Goal: Navigation & Orientation: Find specific page/section

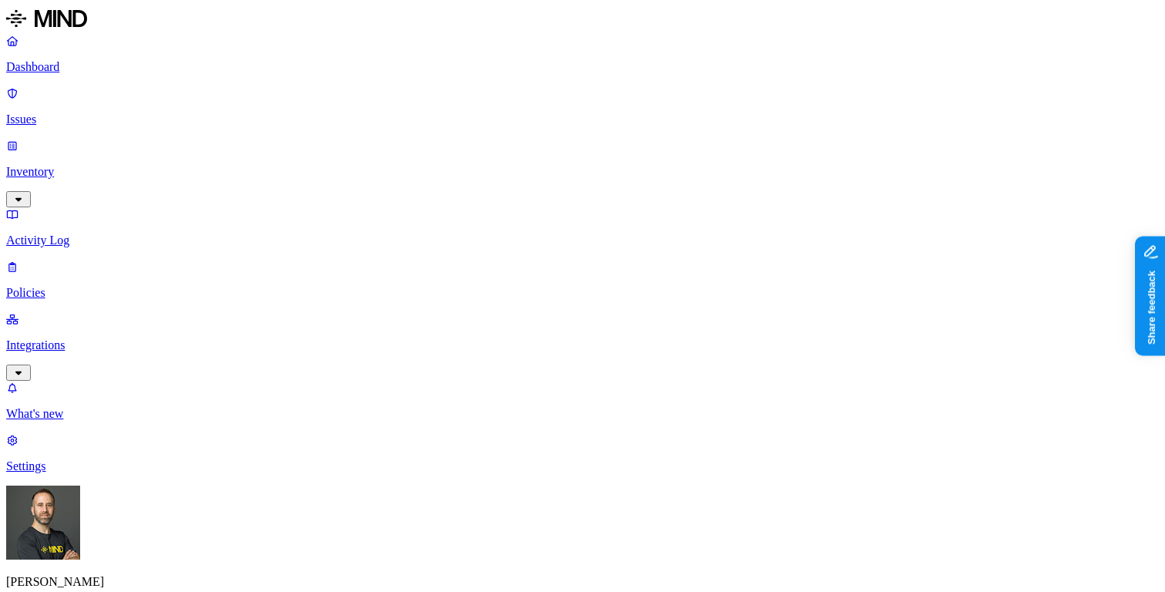
click at [89, 69] on p "Dashboard" at bounding box center [582, 67] width 1152 height 14
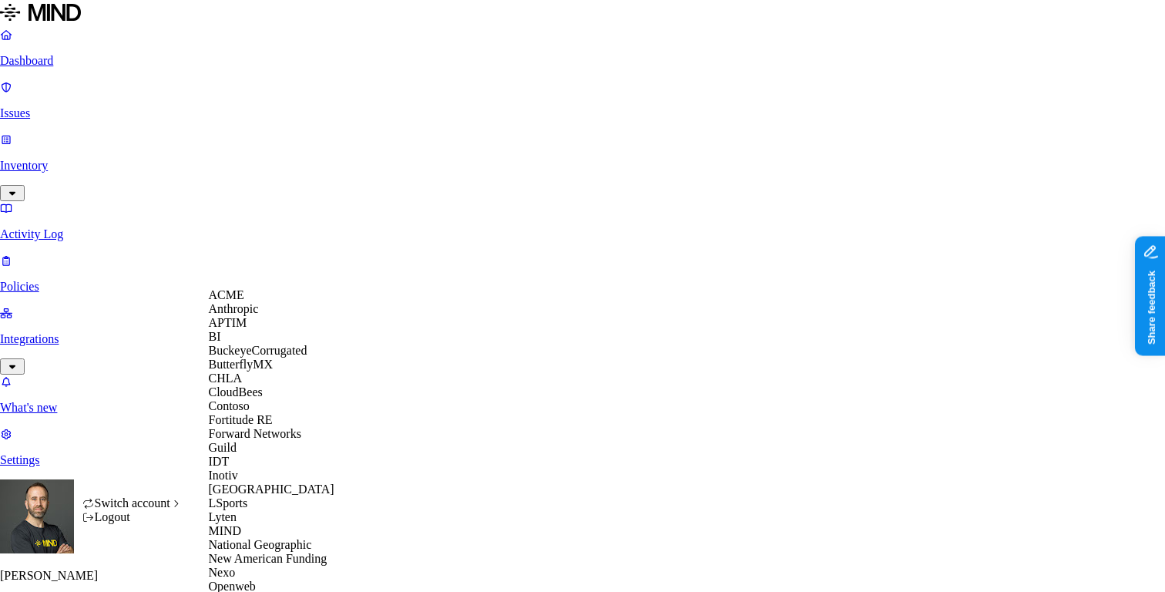
click at [257, 302] on div "ACME" at bounding box center [283, 295] width 149 height 14
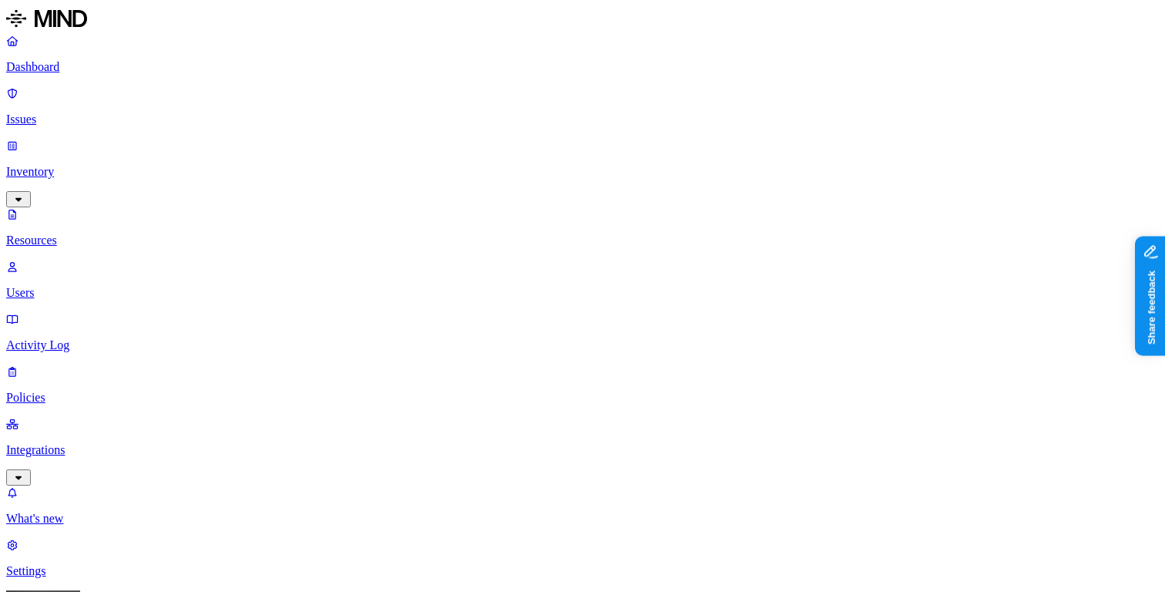
click at [104, 72] on p "Dashboard" at bounding box center [582, 67] width 1152 height 14
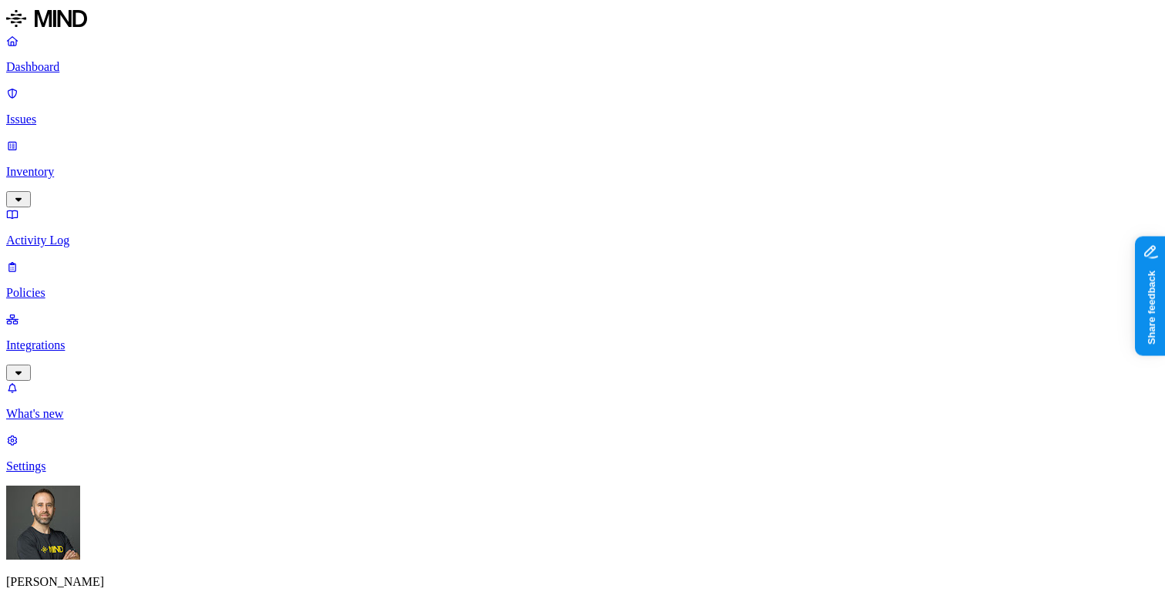
click at [80, 165] on p "Inventory" at bounding box center [582, 172] width 1152 height 14
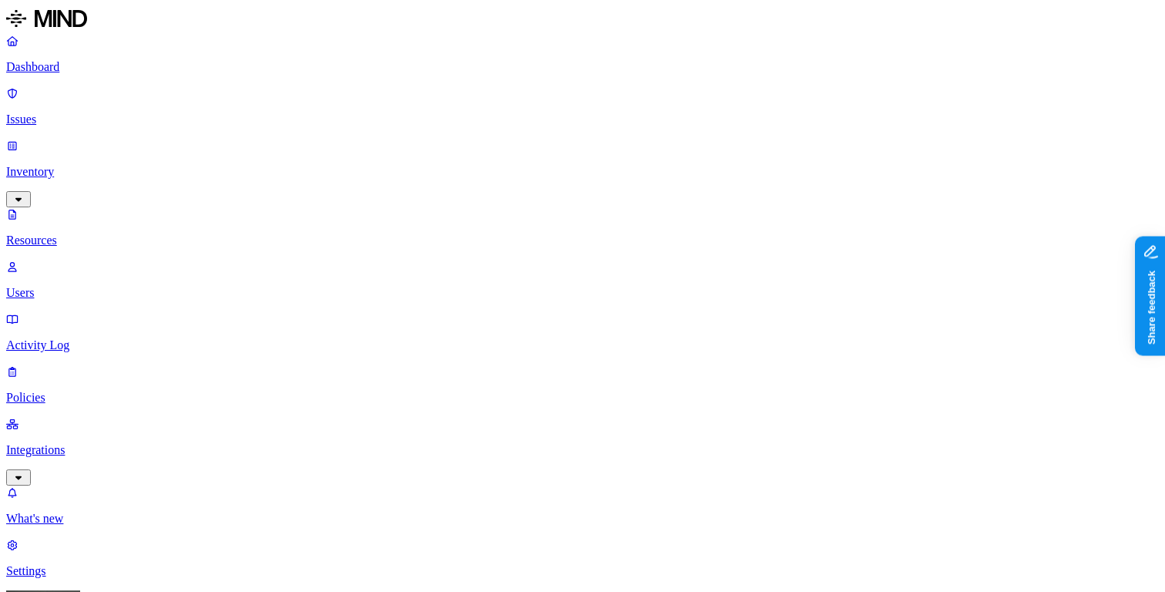
click at [48, 62] on p "Dashboard" at bounding box center [582, 67] width 1152 height 14
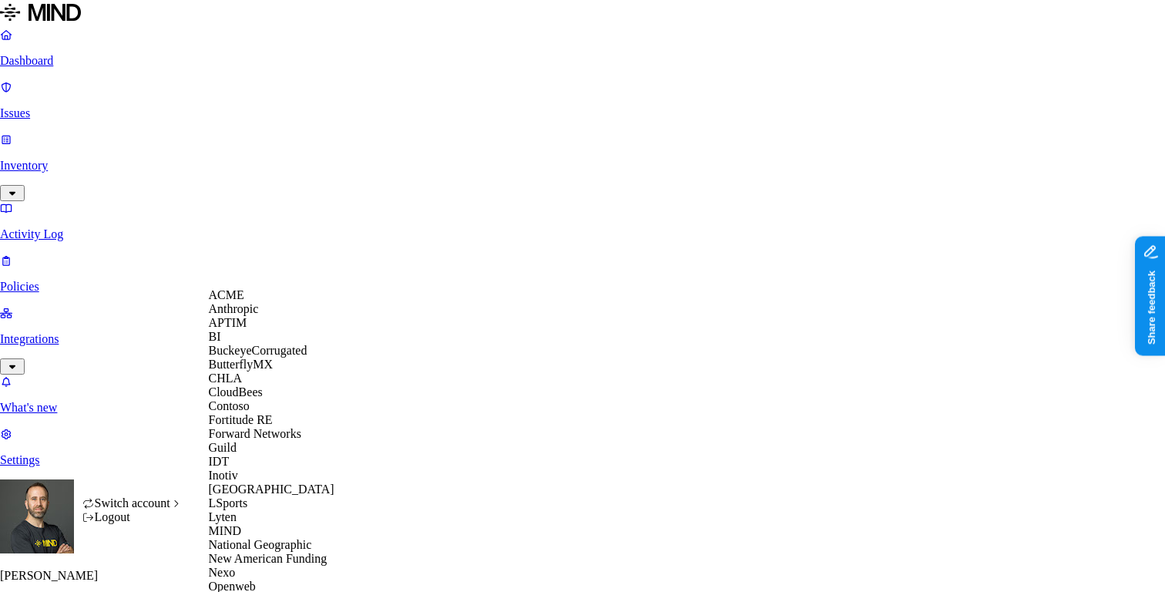
scroll to position [626, 0]
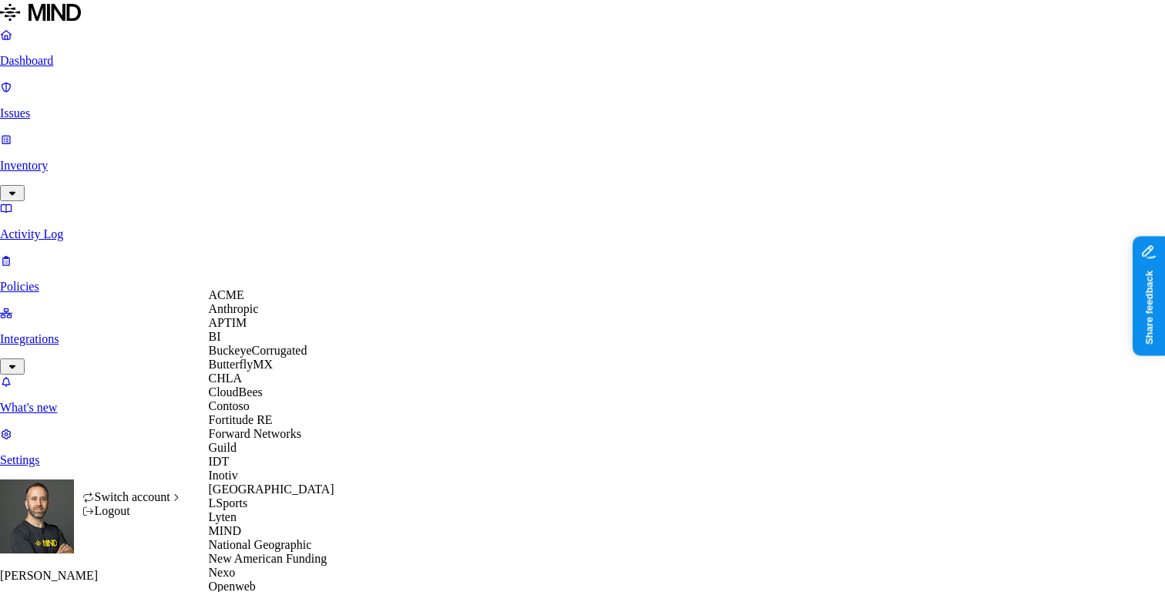
click at [244, 301] on span "ACME" at bounding box center [226, 294] width 35 height 13
